Goal: Information Seeking & Learning: Learn about a topic

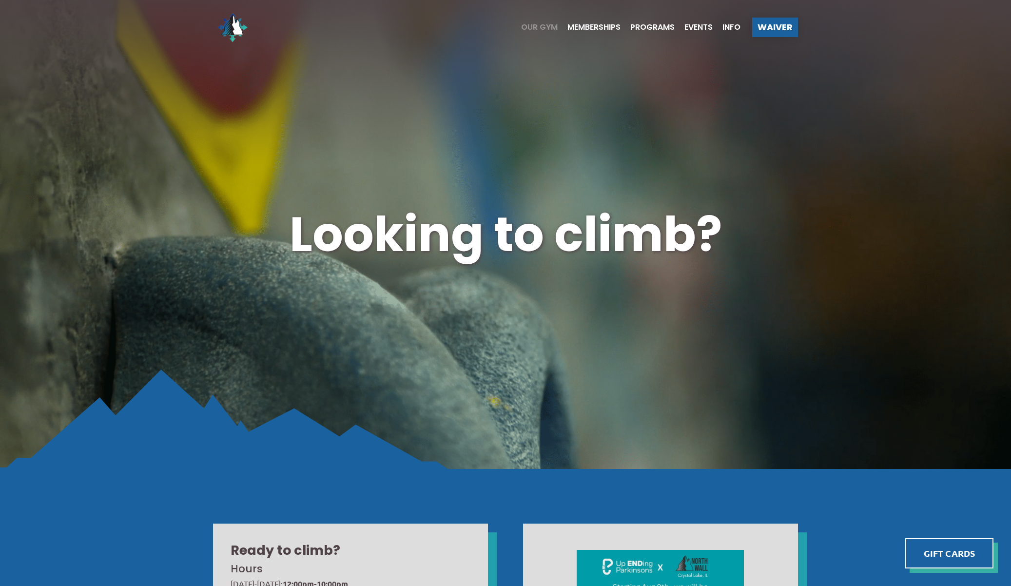
click at [534, 27] on span "Our Gym" at bounding box center [539, 27] width 37 height 8
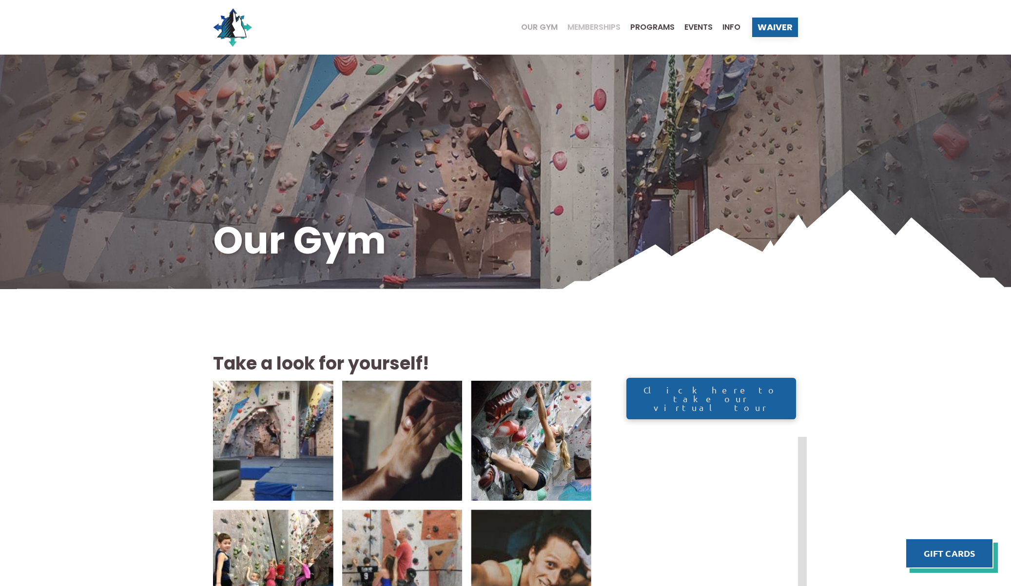
click at [616, 26] on span "Memberships" at bounding box center [593, 27] width 53 height 8
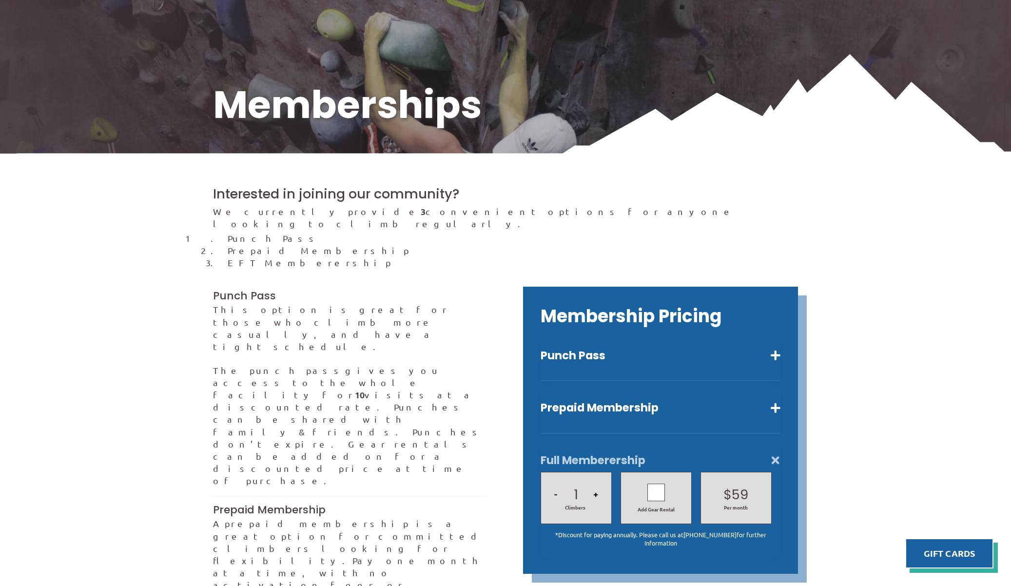
scroll to position [195, 0]
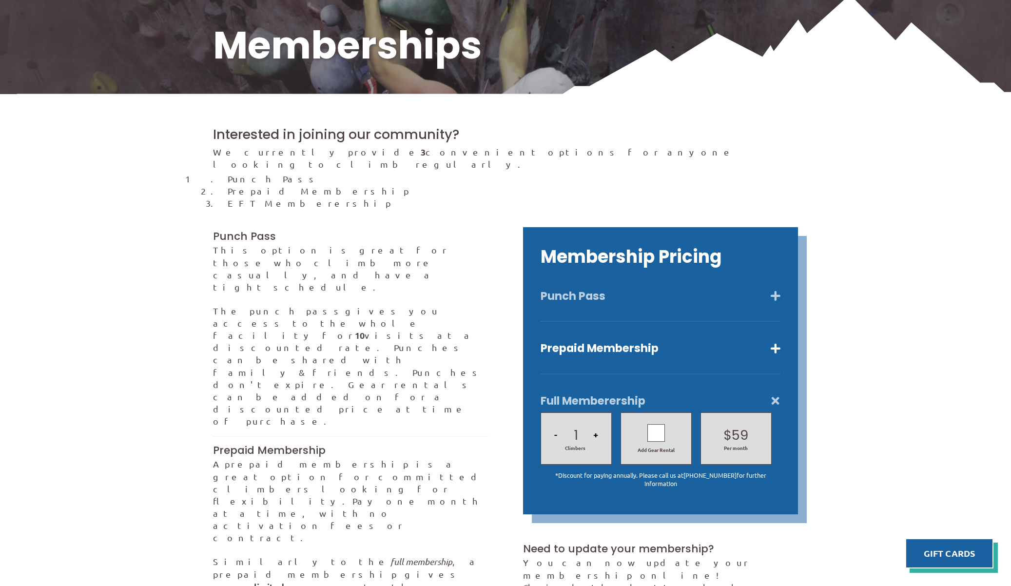
click at [624, 289] on button "Punch Pass" at bounding box center [660, 296] width 240 height 14
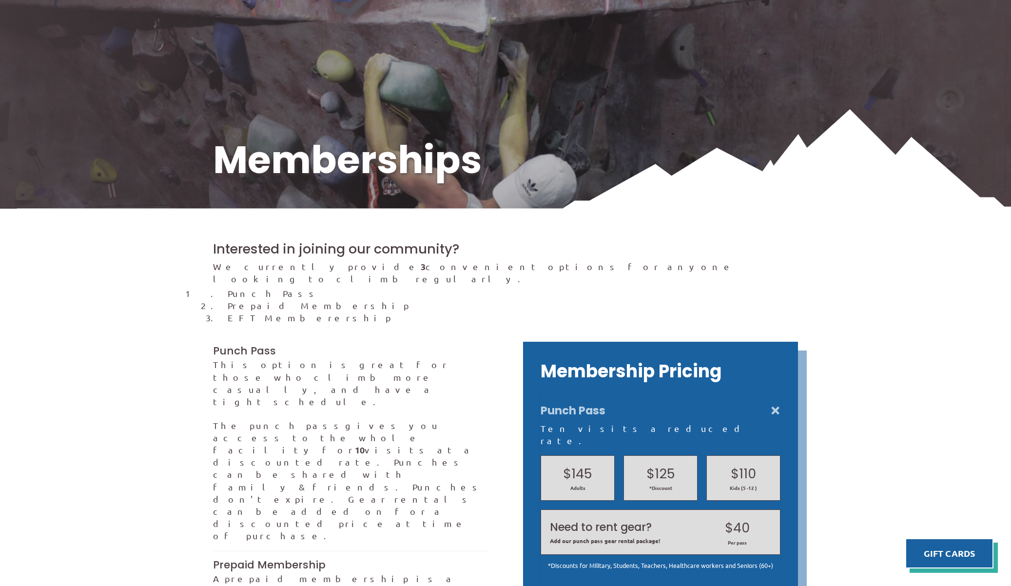
scroll to position [0, 0]
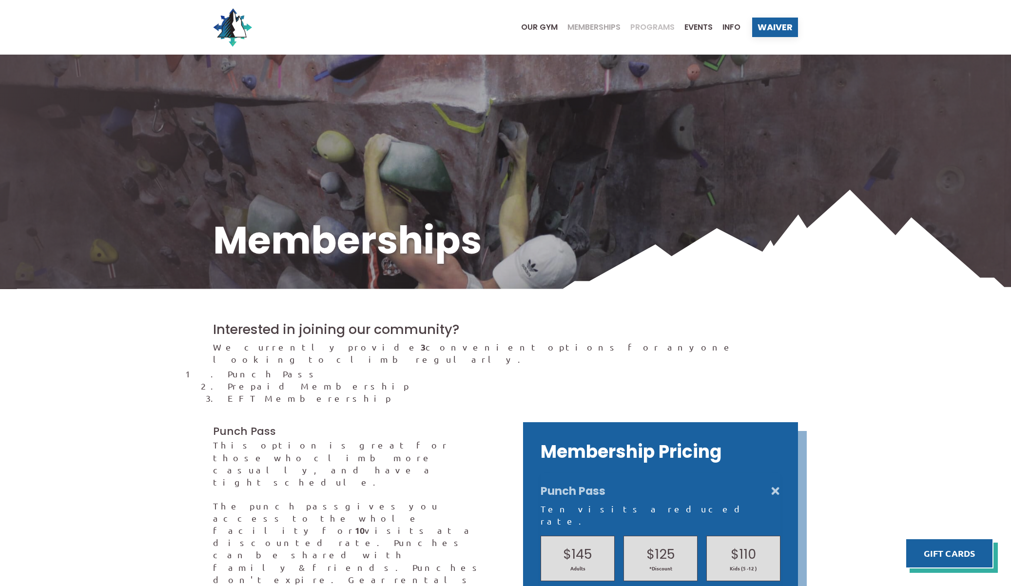
click at [655, 24] on span "Programs" at bounding box center [652, 27] width 44 height 8
